Goal: Find specific page/section: Find specific page/section

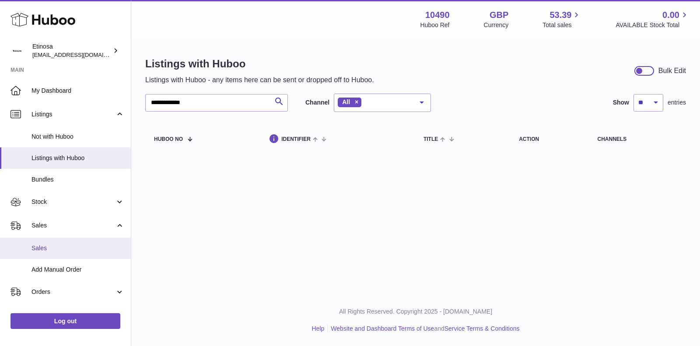
click at [50, 247] on span "Sales" at bounding box center [78, 248] width 93 height 8
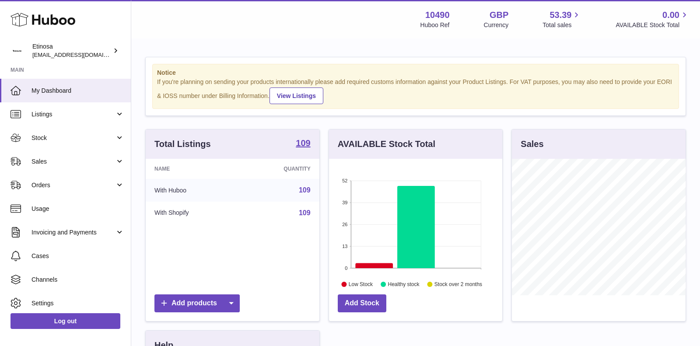
scroll to position [136, 174]
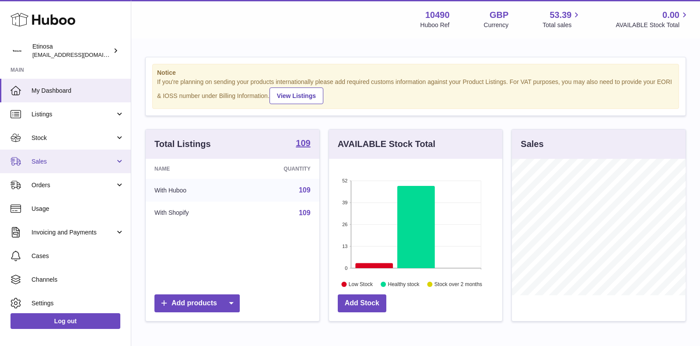
click at [98, 165] on span "Sales" at bounding box center [74, 162] width 84 height 8
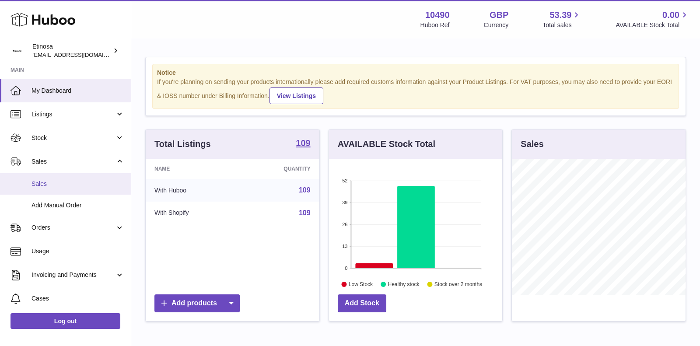
click at [66, 186] on span "Sales" at bounding box center [78, 184] width 93 height 8
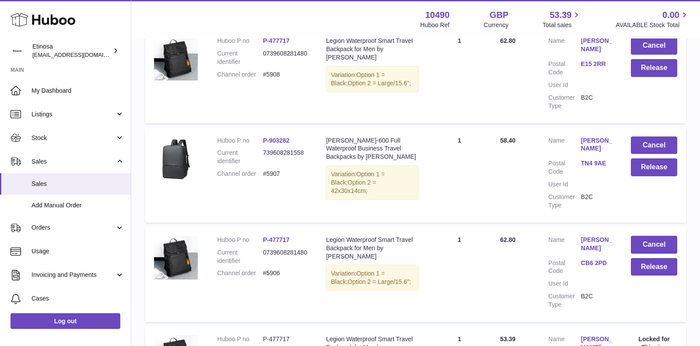
scroll to position [730, 0]
